Goal: Communication & Community: Answer question/provide support

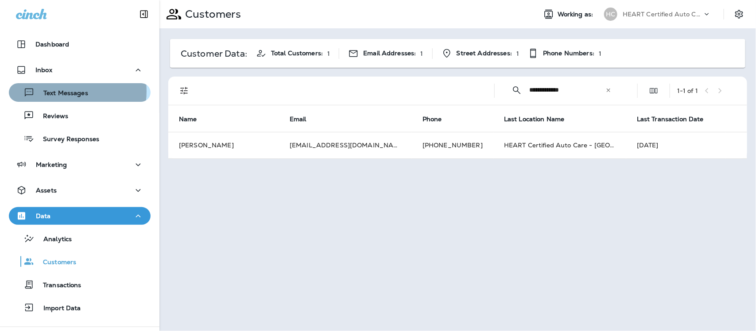
click at [54, 91] on p "Text Messages" at bounding box center [62, 93] width 54 height 8
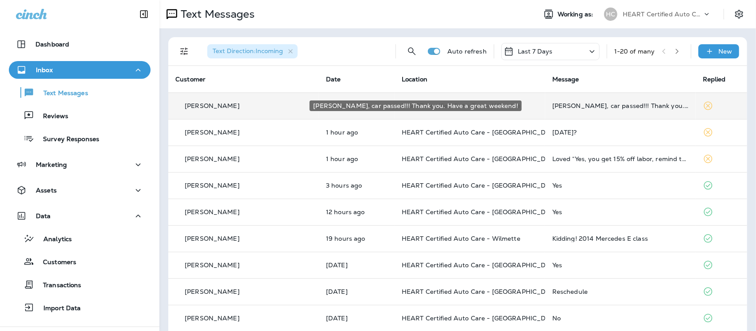
click at [570, 104] on div "[PERSON_NAME], car passed!!! Thank you. Have a great weekend!" at bounding box center [620, 105] width 136 height 7
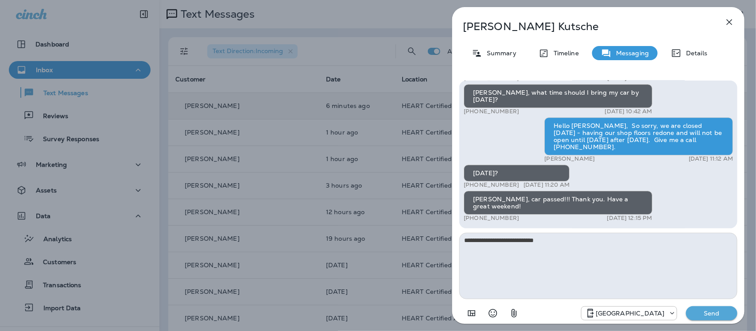
type textarea "**********"
click at [704, 313] on p "Send" at bounding box center [711, 313] width 37 height 8
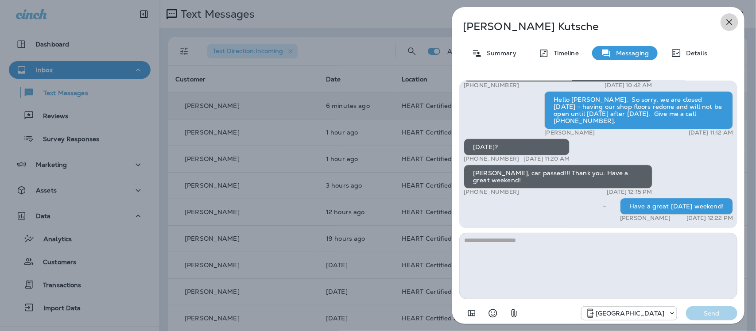
click at [727, 20] on icon "button" at bounding box center [729, 22] width 6 height 6
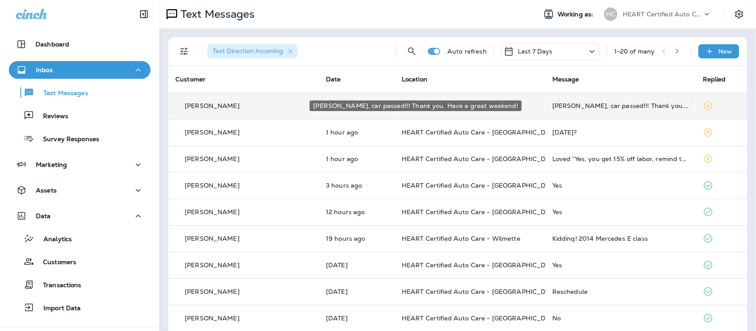
click at [555, 108] on div "[PERSON_NAME], car passed!!! Thank you. Have a great weekend!" at bounding box center [620, 105] width 136 height 7
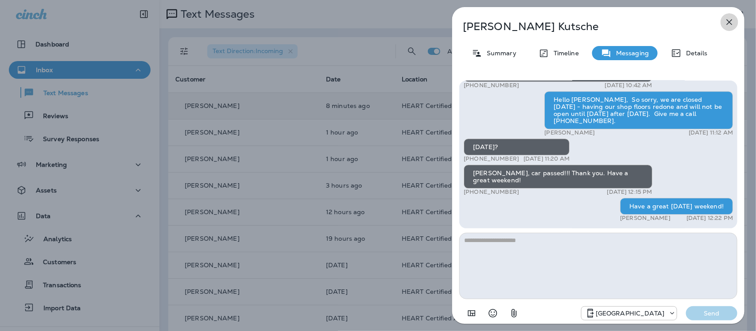
click at [729, 20] on icon "button" at bounding box center [729, 22] width 11 height 11
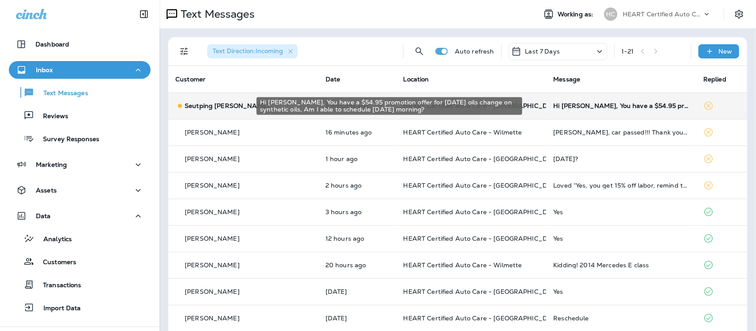
click at [572, 104] on div "Hi [PERSON_NAME], You have a $54.95 promotion offer for [DATE] oils change on s…" at bounding box center [621, 105] width 136 height 7
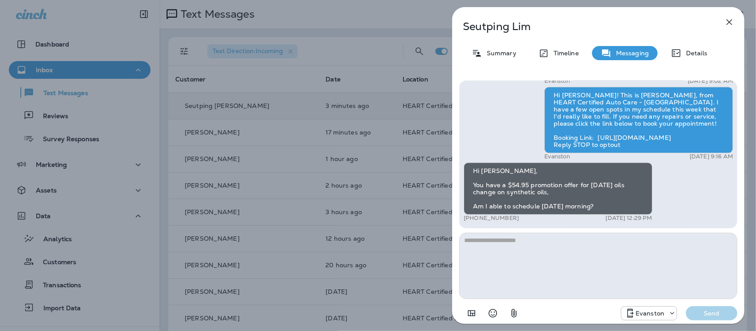
click at [521, 255] on textarea at bounding box center [598, 266] width 278 height 66
type textarea "*"
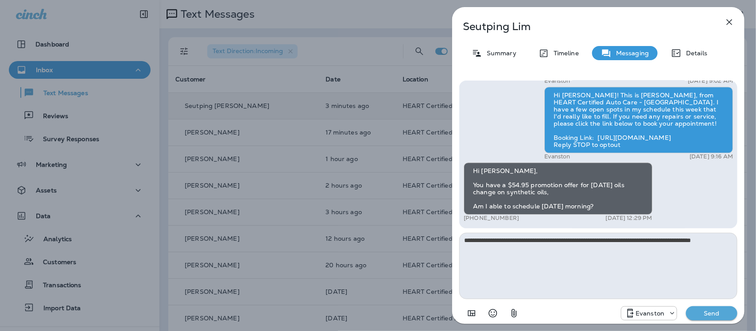
type textarea "**********"
click at [713, 314] on p "Send" at bounding box center [711, 313] width 37 height 8
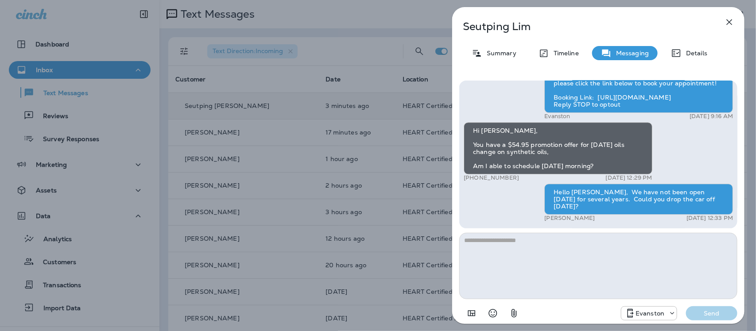
click at [727, 23] on icon "button" at bounding box center [729, 22] width 11 height 11
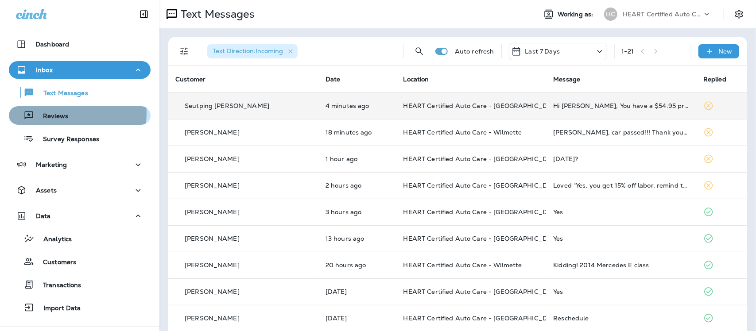
click at [56, 113] on p "Reviews" at bounding box center [51, 116] width 34 height 8
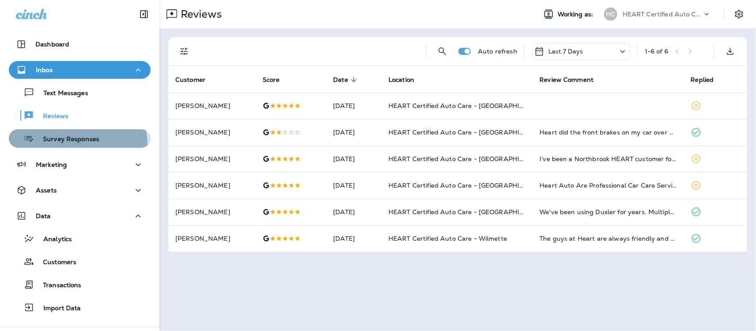
click at [68, 145] on div "Survey Responses" at bounding box center [55, 138] width 87 height 13
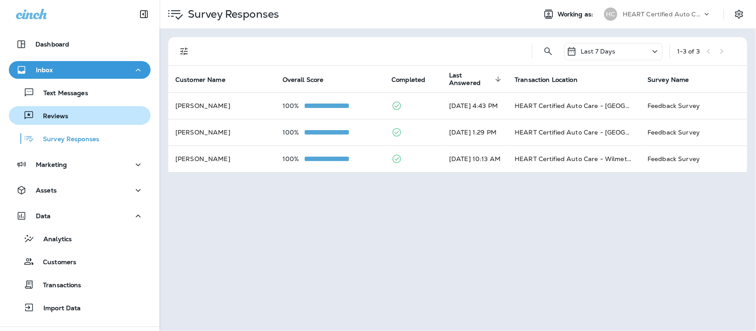
click at [60, 116] on p "Reviews" at bounding box center [51, 116] width 34 height 8
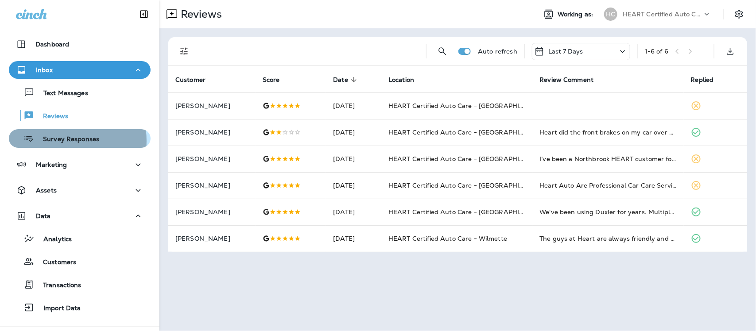
click at [62, 141] on p "Survey Responses" at bounding box center [66, 139] width 65 height 8
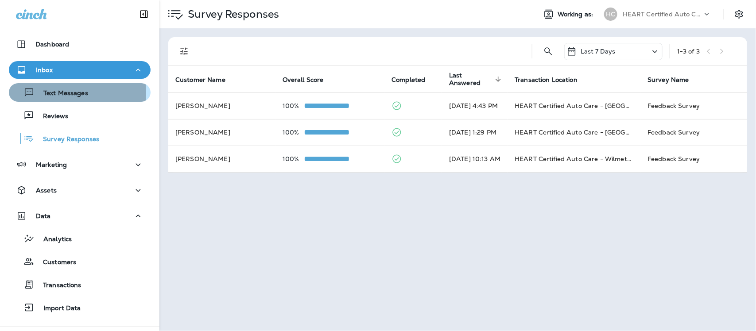
click at [62, 93] on p "Text Messages" at bounding box center [62, 93] width 54 height 8
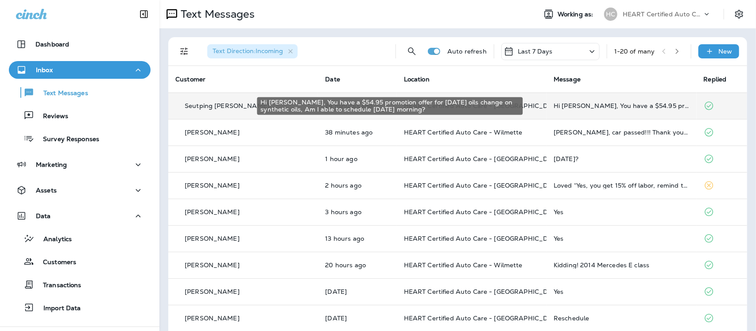
click at [598, 103] on div "Hi [PERSON_NAME], You have a $54.95 promotion offer for [DATE] oils change on s…" at bounding box center [620, 105] width 135 height 7
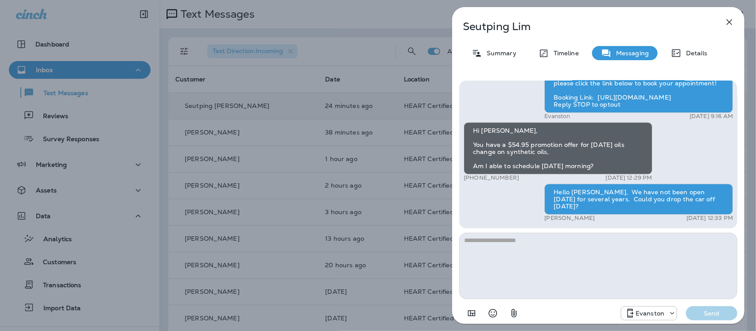
click at [729, 21] on icon "button" at bounding box center [729, 22] width 6 height 6
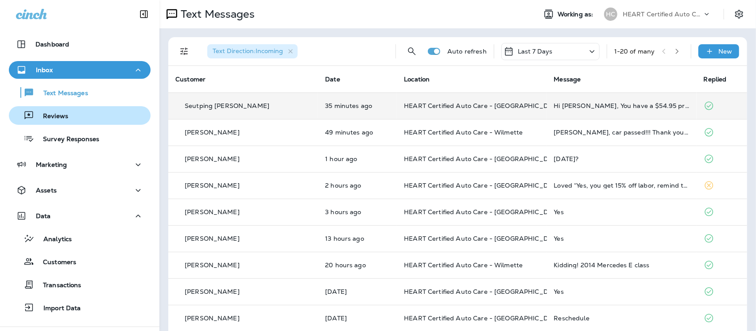
click at [81, 117] on div "Reviews" at bounding box center [79, 115] width 135 height 13
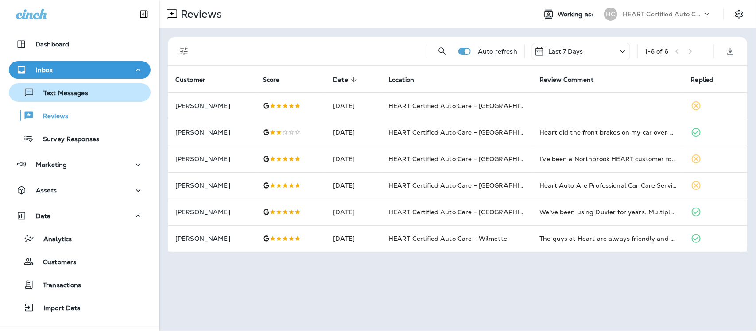
click at [63, 92] on p "Text Messages" at bounding box center [62, 93] width 54 height 8
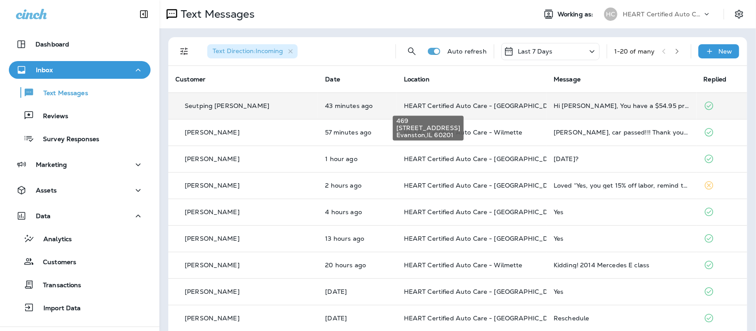
click at [454, 109] on span "HEART Certified Auto Care - [GEOGRAPHIC_DATA]" at bounding box center [483, 106] width 159 height 8
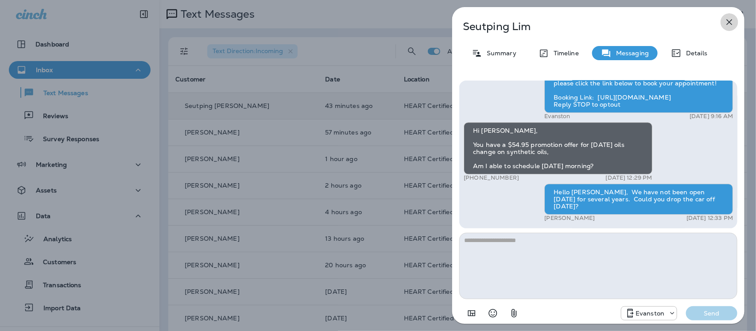
click at [731, 23] on icon "button" at bounding box center [729, 22] width 6 height 6
